Goal: Find contact information: Find contact information

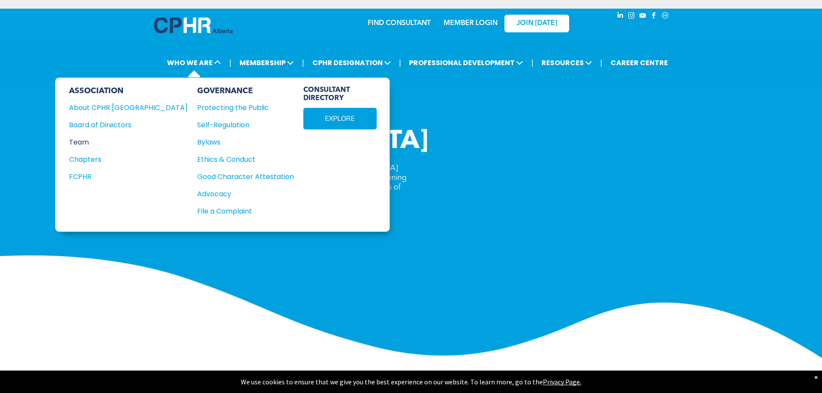
click at [88, 144] on div "Team" at bounding box center [122, 142] width 107 height 11
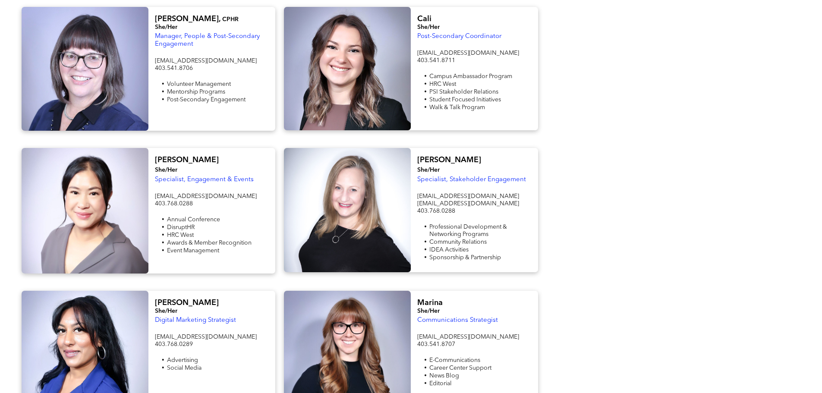
scroll to position [820, 0]
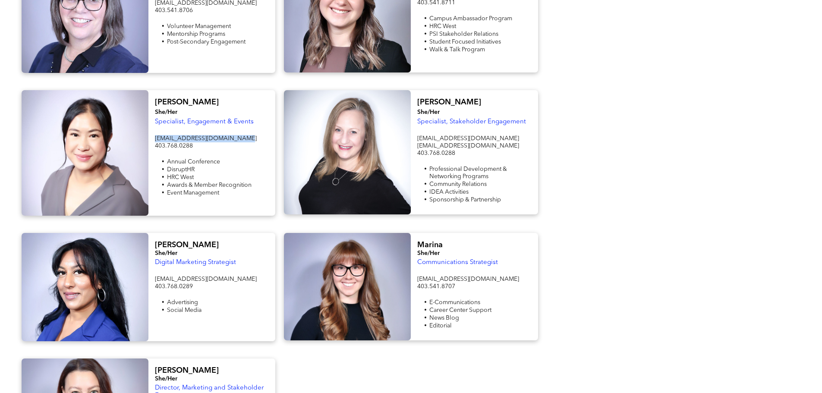
drag, startPoint x: 245, startPoint y: 128, endPoint x: 155, endPoint y: 128, distance: 89.8
click at [155, 135] on p "[EMAIL_ADDRESS][DOMAIN_NAME]" at bounding box center [212, 138] width 114 height 7
copy span "cphrab-conference@cphrab.ca"
drag, startPoint x: 478, startPoint y: 127, endPoint x: 412, endPoint y: 127, distance: 65.6
click at [412, 127] on div "Nicole She/Her Specialist, Stakeholder Engagement events@cphrab.ca partnerships…" at bounding box center [474, 152] width 127 height 124
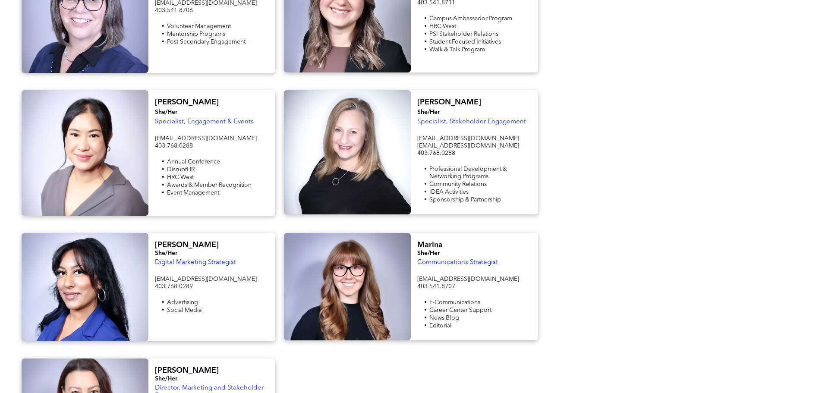
click at [495, 142] on p "partnerships@cphrab.ca" at bounding box center [474, 145] width 114 height 7
drag, startPoint x: 486, startPoint y: 135, endPoint x: 413, endPoint y: 126, distance: 73.5
click at [413, 126] on div "Nicole She/Her Specialist, Stakeholder Engagement events@cphrab.ca partnerships…" at bounding box center [474, 152] width 127 height 124
copy div "events@cphrab.ca partnerships@cphrab.ca"
click at [505, 157] on p at bounding box center [474, 161] width 114 height 8
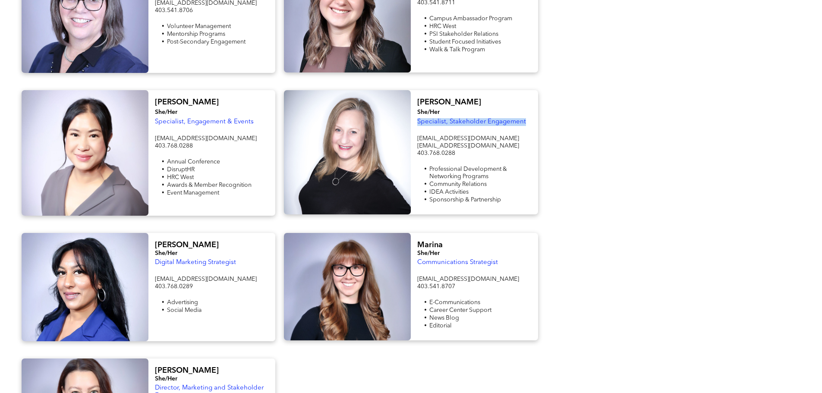
drag, startPoint x: 530, startPoint y: 111, endPoint x: 417, endPoint y: 110, distance: 112.6
click at [417, 110] on div "Nicole She/Her Specialist, Stakeholder Engagement events@cphrab.ca partnerships…" at bounding box center [474, 152] width 127 height 124
copy span "Specialist, Stakeholder Engagement"
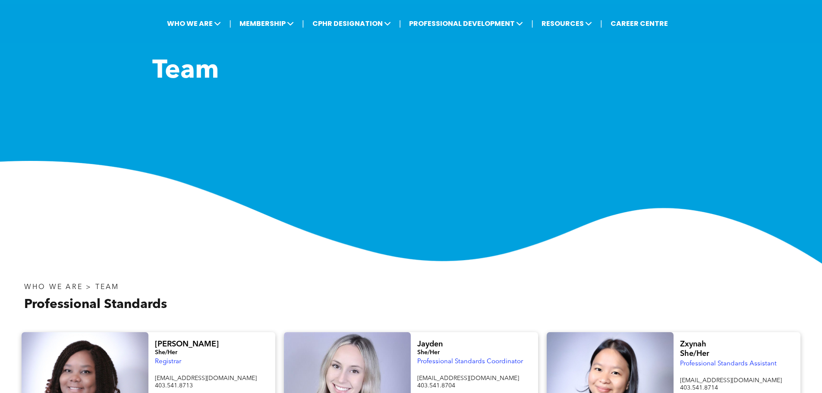
scroll to position [0, 0]
